Goal: Register for event/course

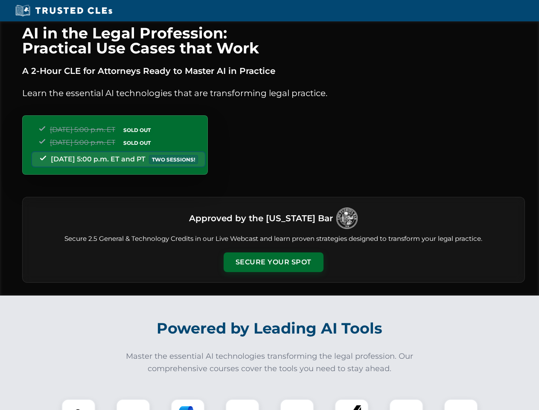
click at [273, 262] on button "Secure Your Spot" at bounding box center [274, 262] width 100 height 20
click at [79, 404] on img at bounding box center [78, 415] width 25 height 25
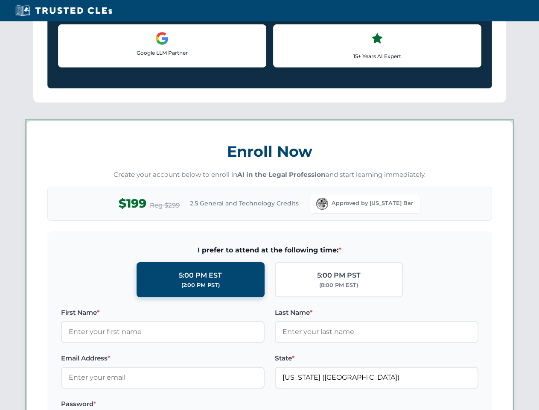
click at [188, 404] on label "Password *" at bounding box center [163, 404] width 204 height 10
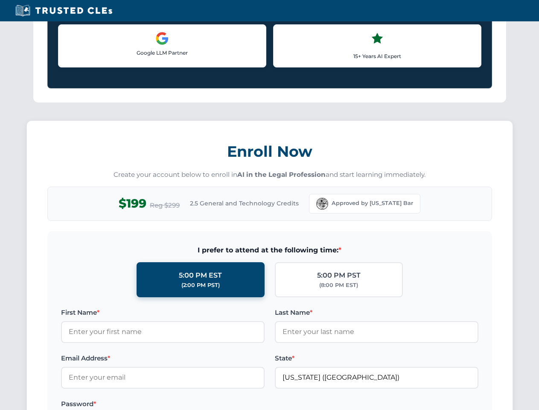
scroll to position [838, 0]
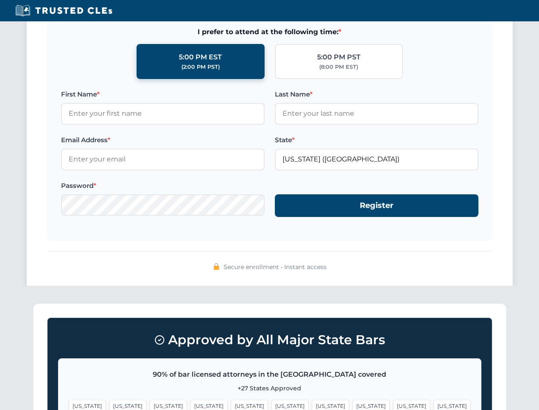
click at [393, 404] on span "[US_STATE]" at bounding box center [411, 406] width 37 height 12
